Goal: Complete application form: Complete application form

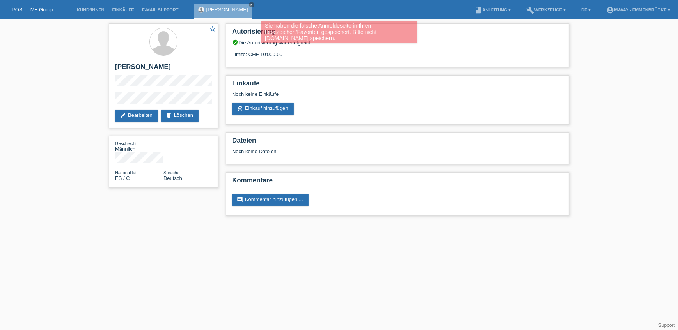
click at [83, 14] on li "Kund*innen" at bounding box center [90, 10] width 35 height 20
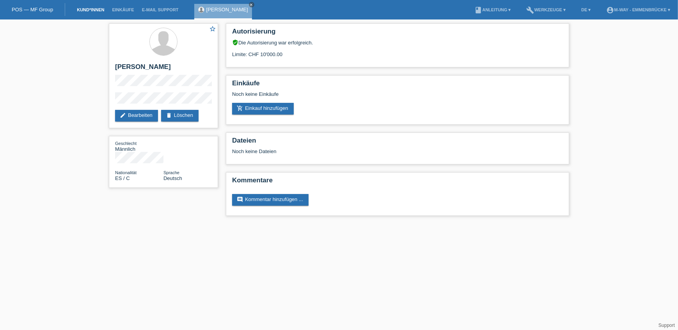
click at [90, 10] on link "Kund*innen" at bounding box center [90, 9] width 35 height 5
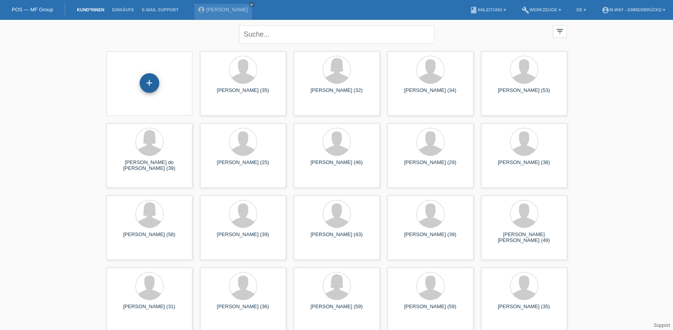
click at [149, 88] on div "+" at bounding box center [150, 83] width 20 height 20
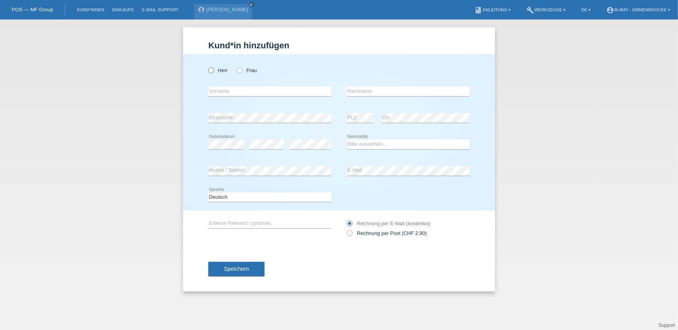
click at [207, 66] on icon at bounding box center [207, 66] width 0 height 0
click at [211, 71] on input "Herr" at bounding box center [210, 69] width 5 height 5
radio input "true"
click at [259, 93] on input "text" at bounding box center [269, 92] width 123 height 10
type input "[PERSON_NAME]"
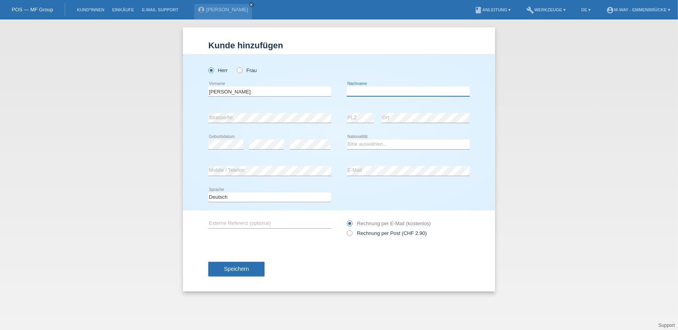
click at [380, 92] on input "text" at bounding box center [408, 92] width 123 height 10
click at [368, 89] on input "text" at bounding box center [408, 92] width 123 height 10
paste input "betschart"
click at [349, 92] on input "betschart" at bounding box center [408, 92] width 123 height 10
type input "Betschart"
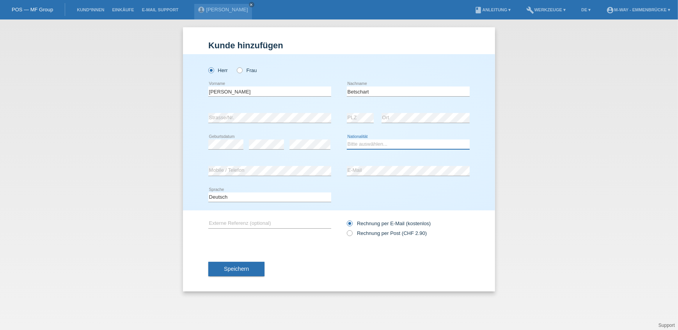
click at [381, 140] on select "Bitte auswählen... Schweiz Deutschland Liechtenstein Österreich ------------ Af…" at bounding box center [408, 144] width 123 height 9
select select "CH"
click at [347, 140] on select "Bitte auswählen... Schweiz Deutschland Liechtenstein Österreich ------------ Af…" at bounding box center [408, 144] width 123 height 9
click at [222, 268] on button "Speichern" at bounding box center [236, 269] width 56 height 15
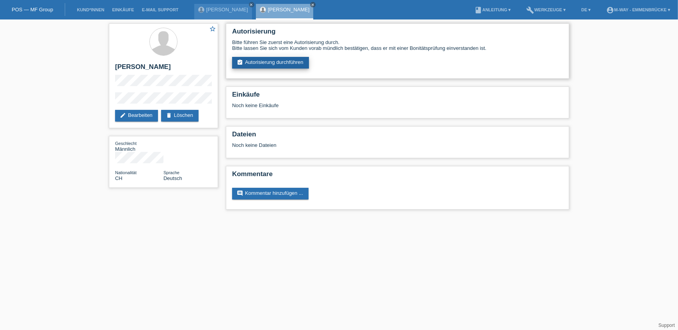
click at [264, 67] on link "assignment_turned_in Autorisierung durchführen" at bounding box center [270, 63] width 77 height 12
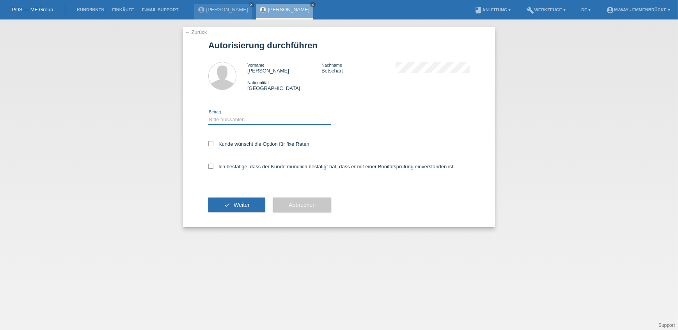
click at [223, 118] on select "Bitte auswählen CHF 1.00 - CHF 499.00 CHF 500.00 - CHF 1'999.00 CHF 2'000.00 - …" at bounding box center [269, 119] width 123 height 9
select select "3"
click at [208, 115] on select "Bitte auswählen CHF 1.00 - CHF 499.00 CHF 500.00 - CHF 1'999.00 CHF 2'000.00 - …" at bounding box center [269, 119] width 123 height 9
click at [211, 144] on icon at bounding box center [210, 143] width 5 height 5
click at [211, 144] on input "Kunde wünscht die Option für fixe Raten" at bounding box center [210, 143] width 5 height 5
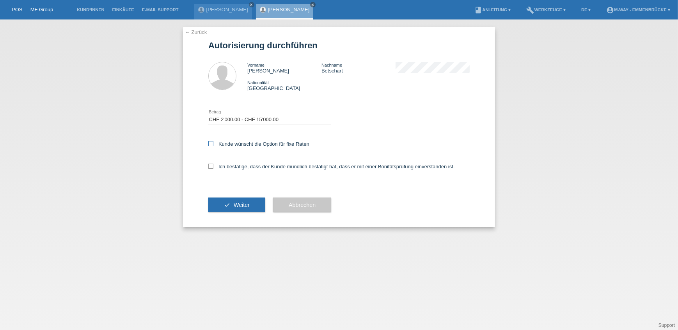
checkbox input "true"
click at [209, 165] on icon at bounding box center [210, 166] width 5 height 5
click at [209, 165] on input "Ich bestätige, dass der Kunde mündlich bestätigt hat, dass er mit einer Bonität…" at bounding box center [210, 166] width 5 height 5
checkbox input "true"
click at [232, 205] on button "check Weiter" at bounding box center [236, 205] width 57 height 15
